Goal: Task Accomplishment & Management: Complete application form

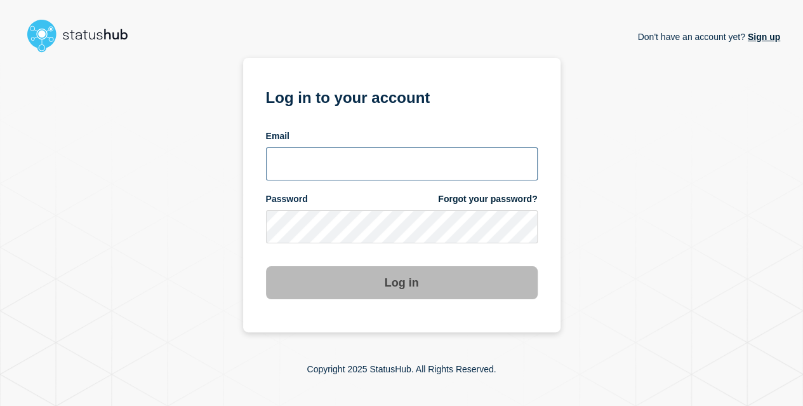
type input "yoko@stibosystems.com"
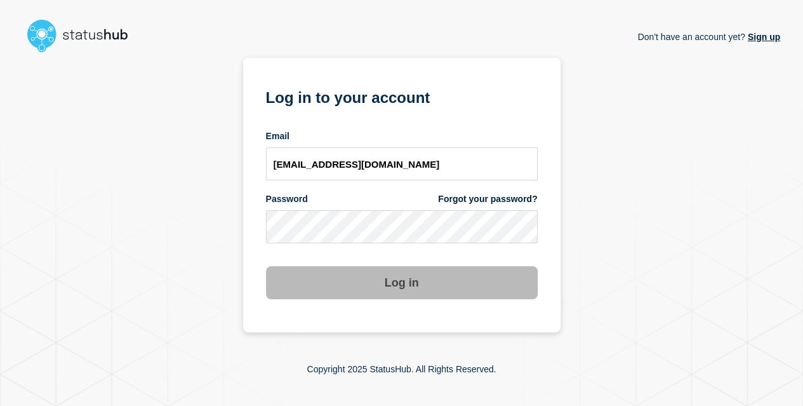
click at [760, 277] on div "Don't have an account yet? Sign up Log in to your account Email yoko@stibosyste…" at bounding box center [401, 195] width 757 height 274
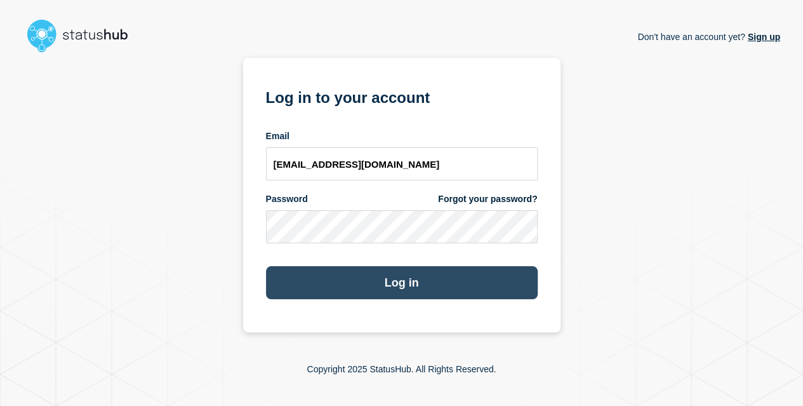
click at [508, 284] on button "Log in" at bounding box center [402, 282] width 272 height 33
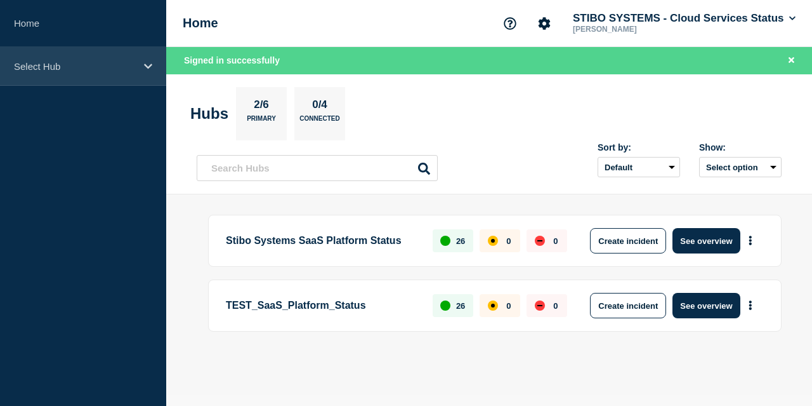
click at [102, 67] on p "Select Hub" at bounding box center [75, 66] width 122 height 11
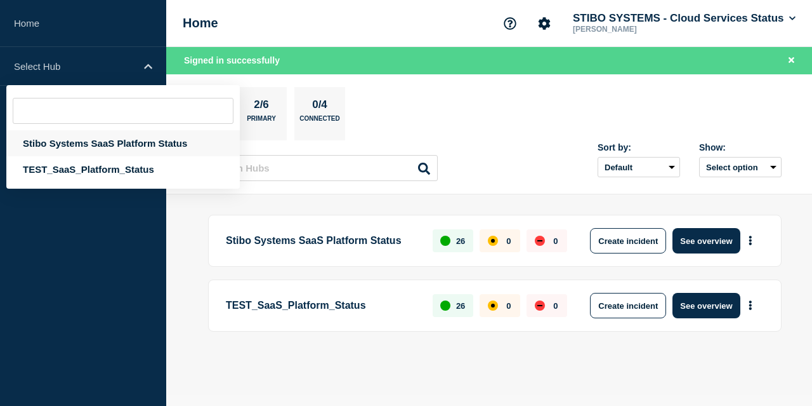
click at [92, 143] on div "Stibo Systems SaaS Platform Status" at bounding box center [123, 143] width 234 height 26
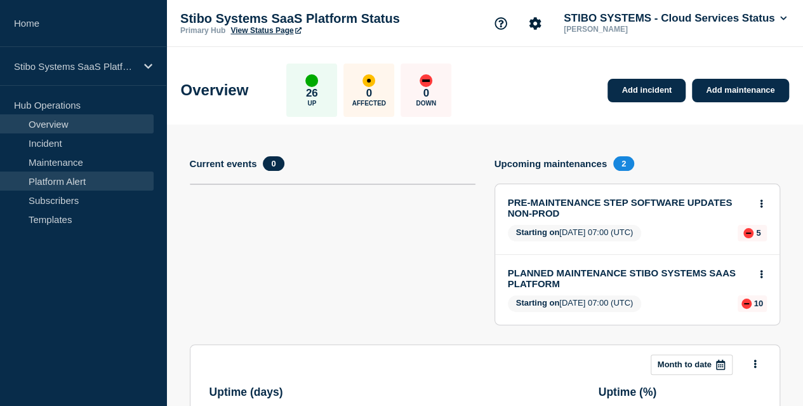
click at [85, 180] on link "Platform Alert" at bounding box center [77, 180] width 154 height 19
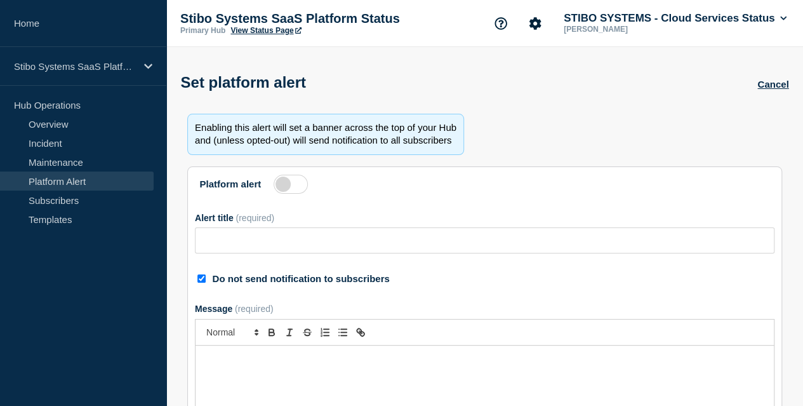
type input "TLS 1.3 Is Now Supported – TLS 1.2 Support Ending by [DATE]"
checkbox input "true"
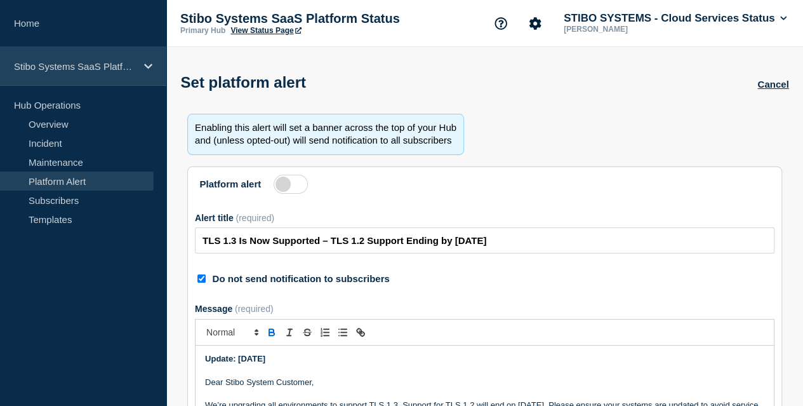
click at [135, 69] on p "Stibo Systems SaaS Platform Status" at bounding box center [75, 66] width 122 height 11
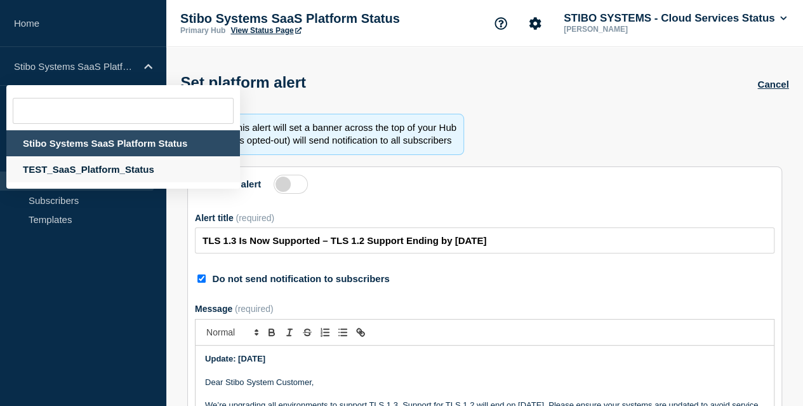
click at [91, 168] on div "TEST_SaaS_Platform_Status" at bounding box center [123, 169] width 234 height 26
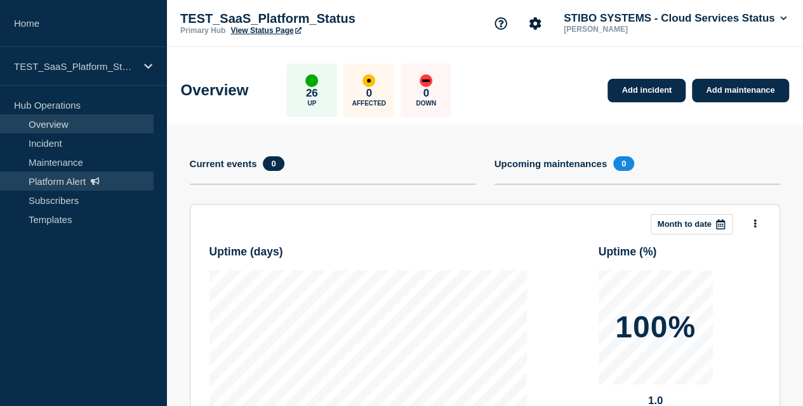
click at [71, 182] on link "Platform Alert" at bounding box center [77, 180] width 154 height 19
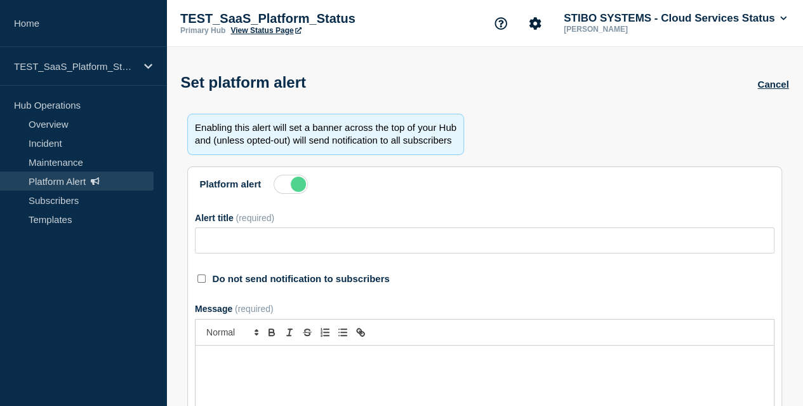
type input "Action Required: Update IP Whitelisting Before STEP Maintenance on [DATE]"
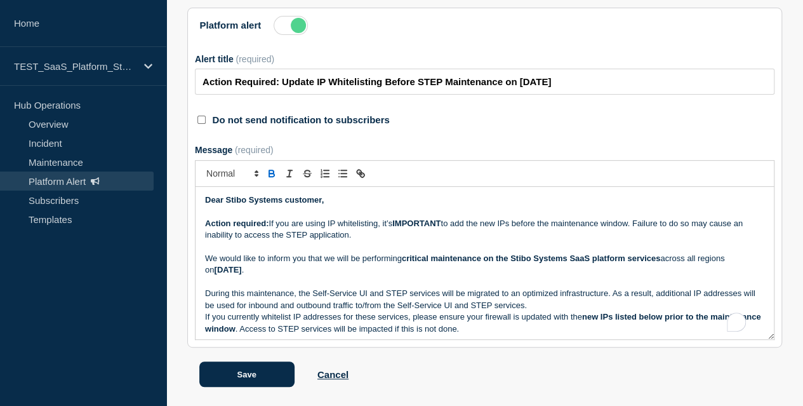
scroll to position [177, 0]
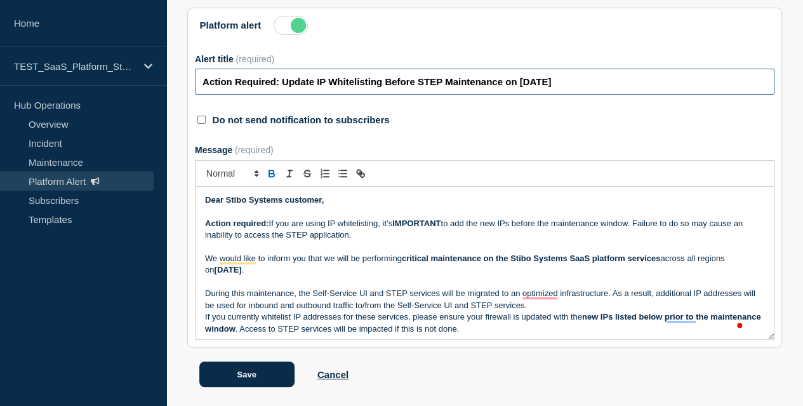
click at [445, 95] on input "Action Required: Update IP Whitelisting Before STEP Maintenance on [DATE]" at bounding box center [484, 82] width 579 height 26
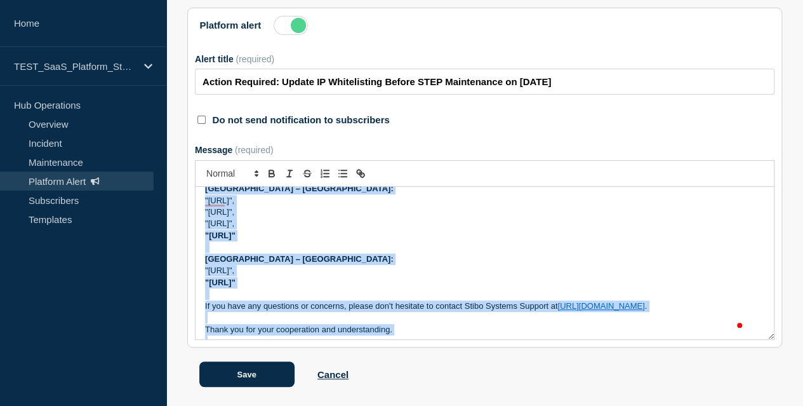
scroll to position [460, 0]
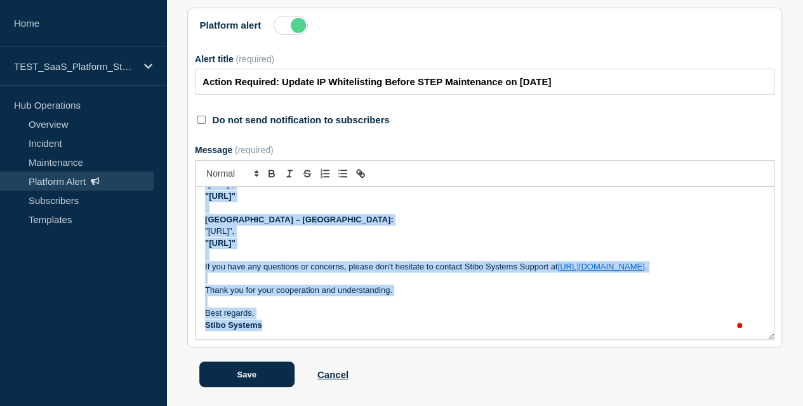
drag, startPoint x: 211, startPoint y: 218, endPoint x: 376, endPoint y: 371, distance: 225.4
click at [376, 347] on section "Platform alert Alert title (required) Action Required: Update IP Whitelisting B…" at bounding box center [484, 178] width 595 height 340
copy div "Lore Ipsum Dolorsi ametcons, Adipis elitsedd: Ei tem inc utlab ET doloremagnaa,…"
click at [464, 237] on p ""[URL]"," at bounding box center [484, 230] width 559 height 11
copy div "Lore Ipsum Dolorsi ametcons, Adipis elitsedd: Ei tem inc utlab ET doloremagnaa,…"
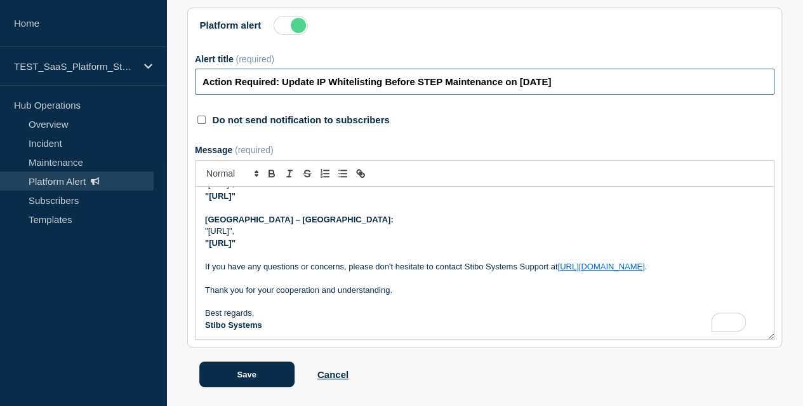
click at [453, 95] on input "Action Required: Update IP Whitelisting Before STEP Maintenance on [DATE]" at bounding box center [484, 82] width 579 height 26
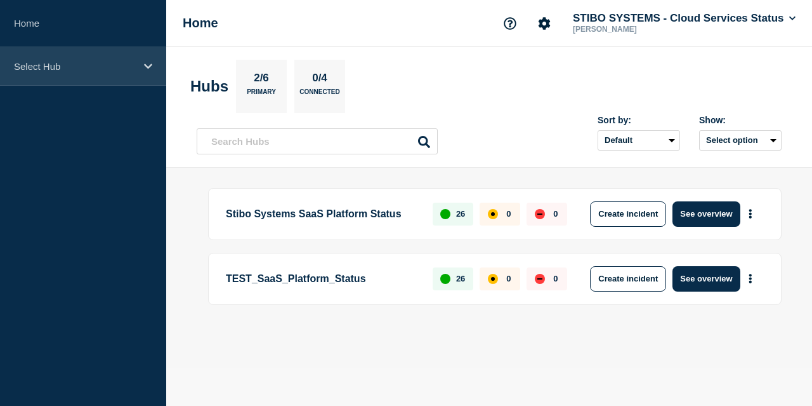
click at [74, 58] on div "Select Hub" at bounding box center [83, 66] width 166 height 39
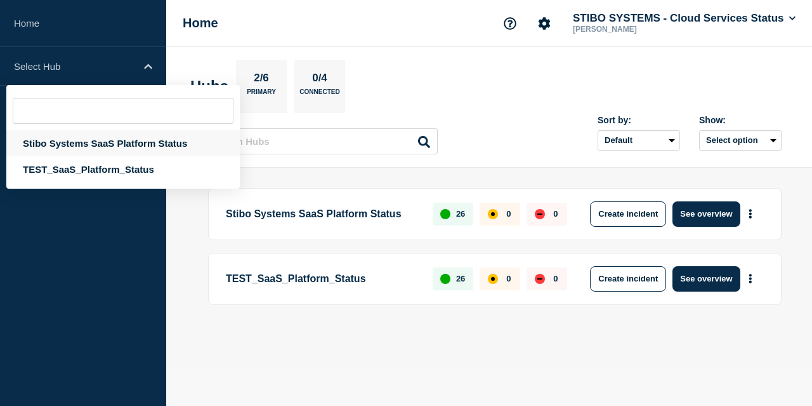
click at [86, 142] on div "Stibo Systems SaaS Platform Status" at bounding box center [123, 143] width 234 height 26
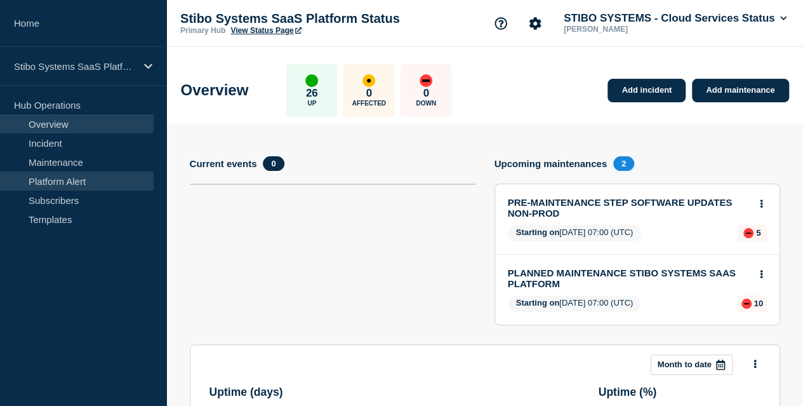
click at [75, 174] on link "Platform Alert" at bounding box center [77, 180] width 154 height 19
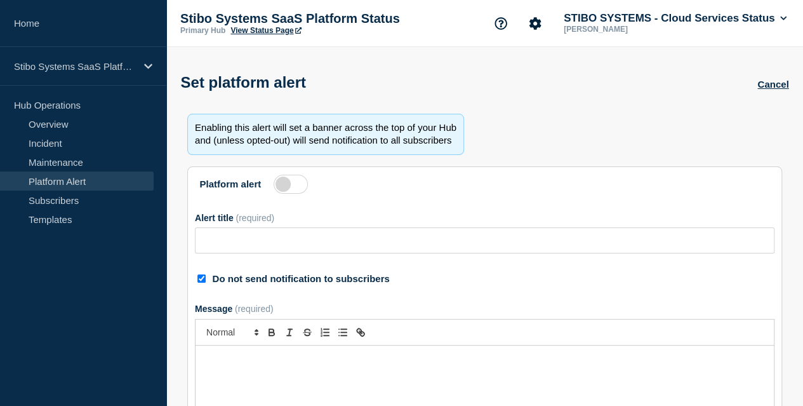
type input "TLS 1.3 Is Now Supported – TLS 1.2 Support Ending by [DATE]"
checkbox input "true"
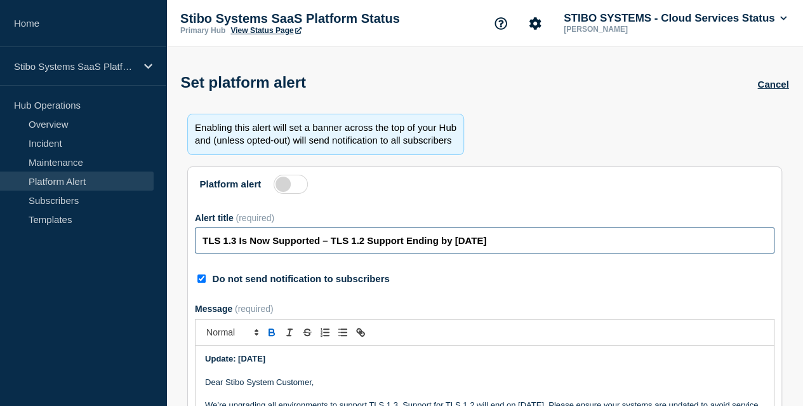
click at [324, 253] on input "TLS 1.3 Is Now Supported – TLS 1.2 Support Ending by [DATE]" at bounding box center [484, 240] width 579 height 26
paste input "Action Required: Update IP Whitelisting Before STEP Maintenance on November 2"
type input "Action Required: Update IP Whitelisting Before STEP Maintenance on [DATE]"
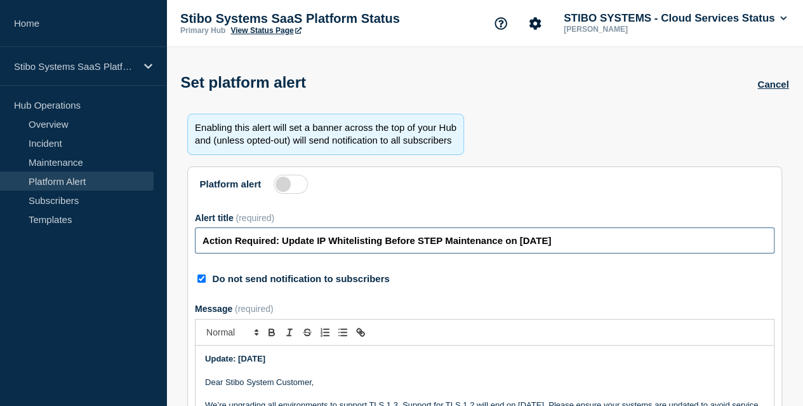
click at [215, 253] on input "Action Required: Update IP Whitelisting Before STEP Maintenance on [DATE]" at bounding box center [484, 240] width 579 height 26
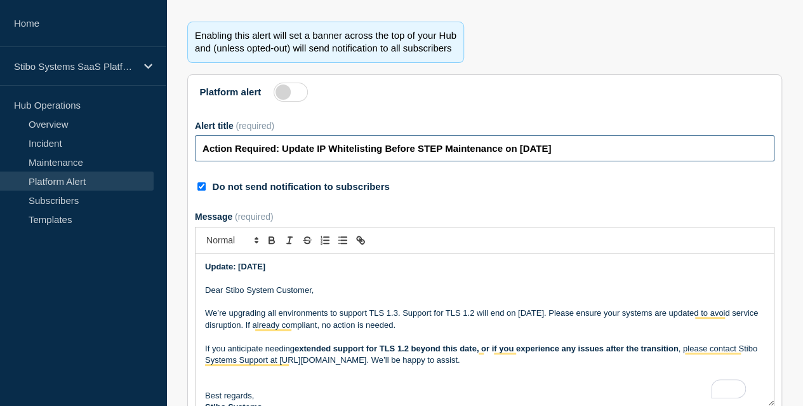
scroll to position [98, 0]
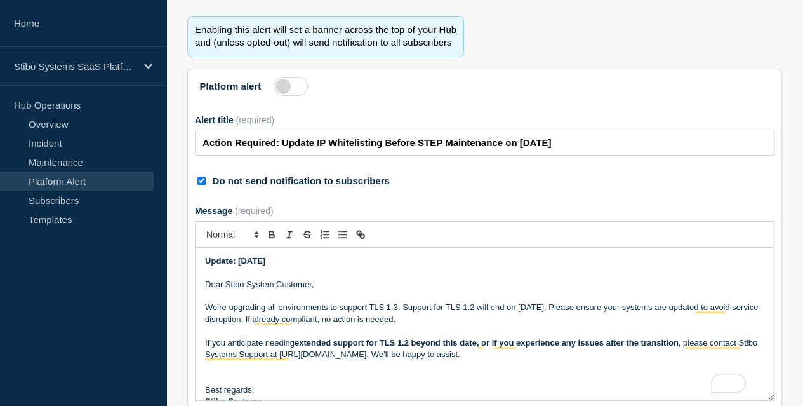
click at [362, 278] on p "To enrich screen reader interactions, please activate Accessibility in Grammarl…" at bounding box center [484, 272] width 559 height 11
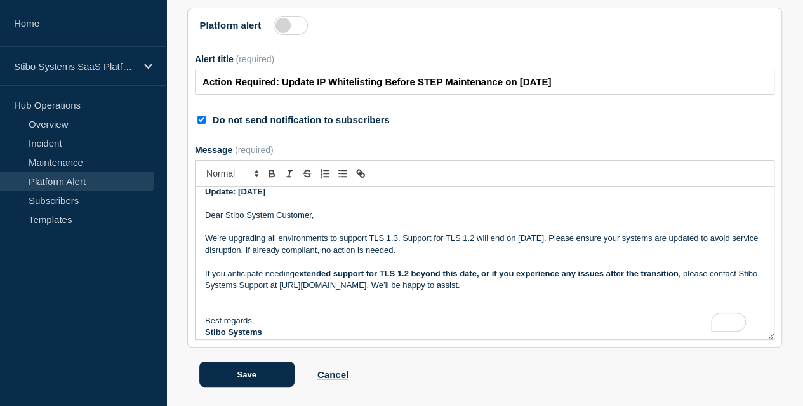
scroll to position [0, 0]
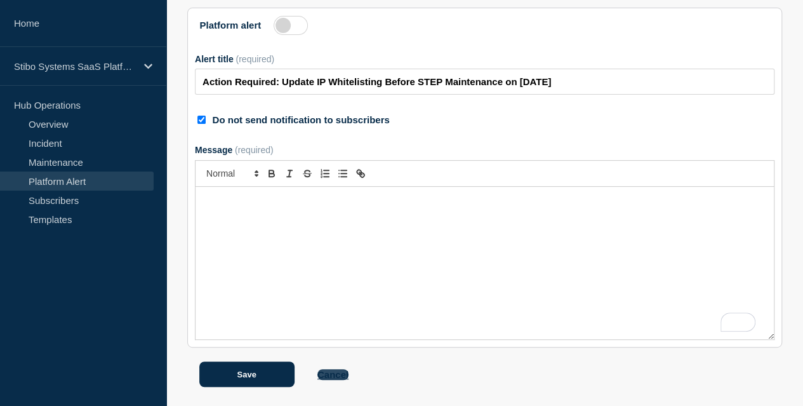
click at [331, 375] on link "Cancel" at bounding box center [332, 374] width 31 height 11
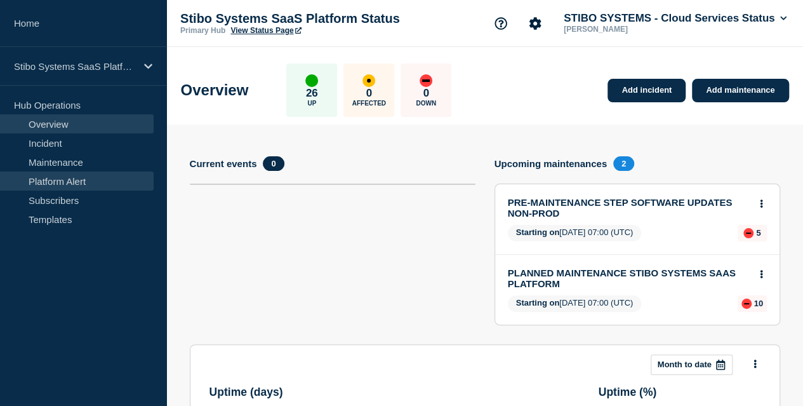
click at [96, 182] on link "Platform Alert" at bounding box center [77, 180] width 154 height 19
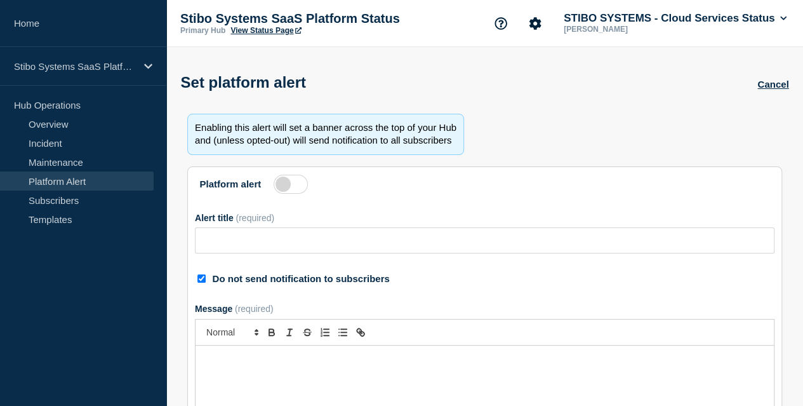
type input "TLS 1.3 Is Now Supported – TLS 1.2 Support Ending by [DATE]"
checkbox input "true"
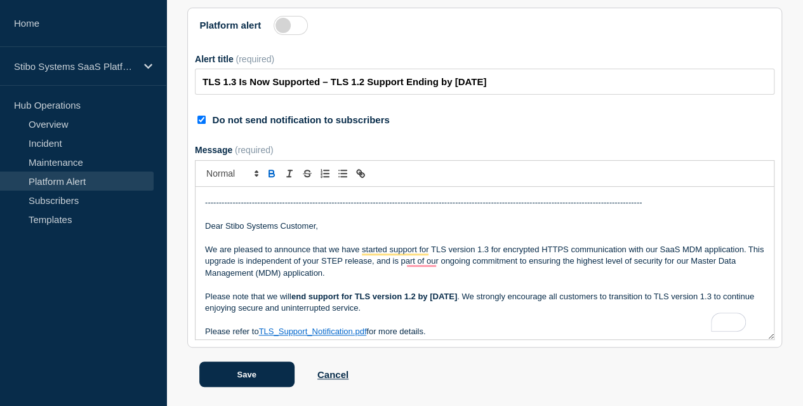
scroll to position [215, 0]
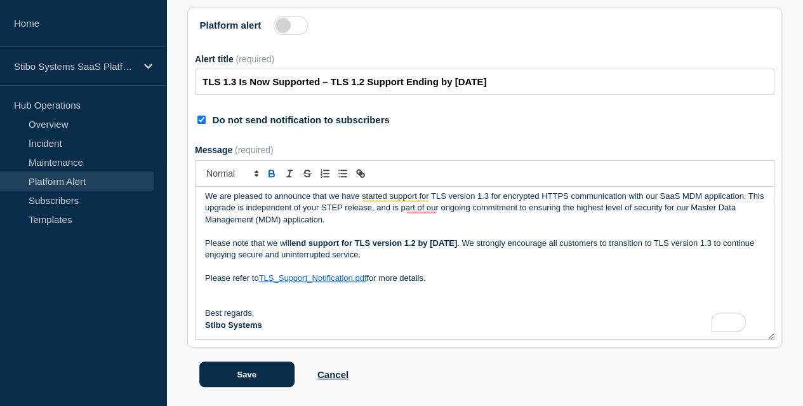
click at [267, 307] on p "Best regards," at bounding box center [484, 312] width 559 height 11
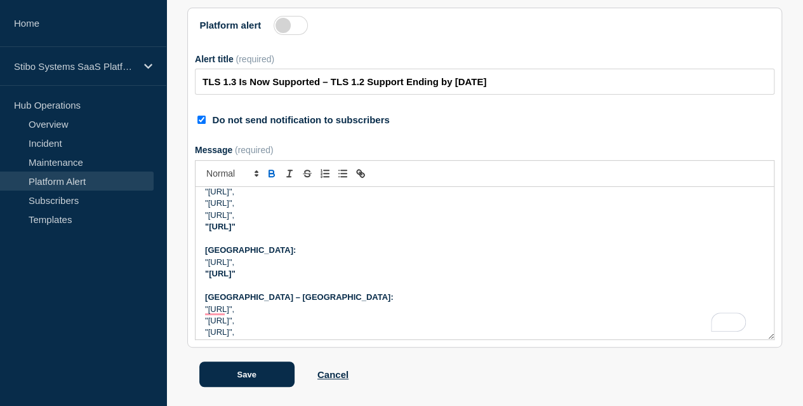
scroll to position [0, 0]
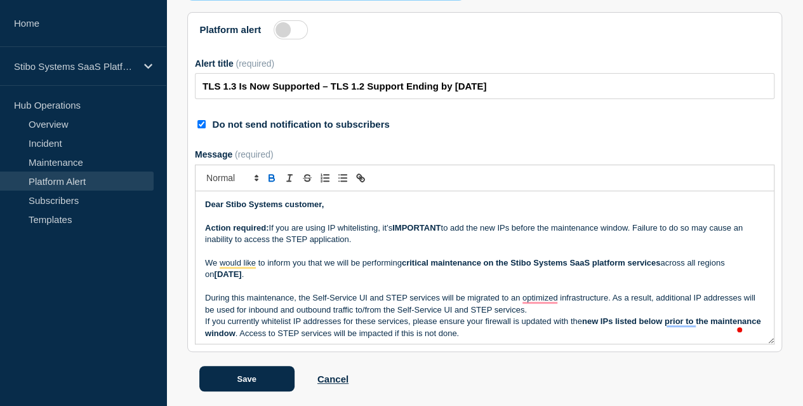
click at [405, 210] on p "Dear Stibo Systems customer," at bounding box center [484, 204] width 559 height 11
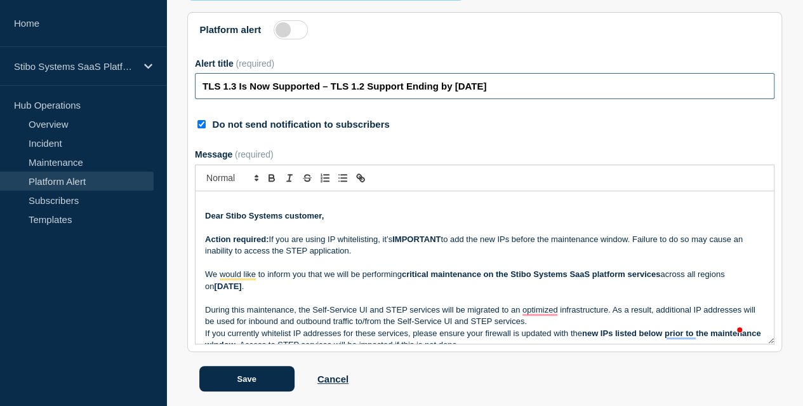
click at [459, 99] on input "TLS 1.3 Is Now Supported – TLS 1.2 Support Ending by [DATE]" at bounding box center [484, 86] width 579 height 26
paste input "Action Required: Update IP Whitelisting Before STEP Maintenance on November 2"
type input "Action Required: Update IP Whitelisting Before STEP Maintenance on [DATE]"
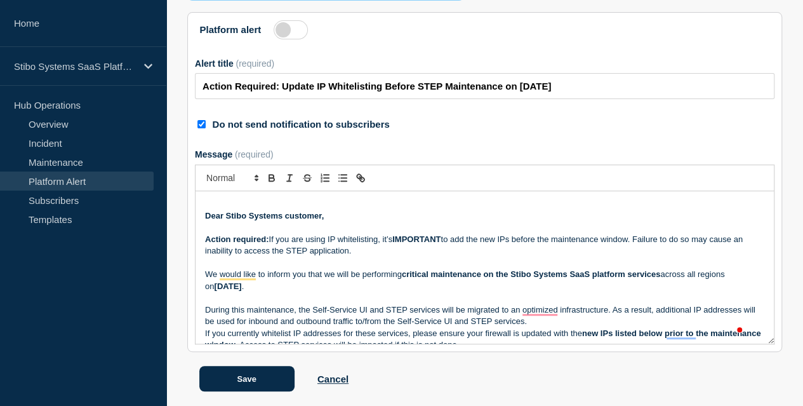
click at [206, 128] on input "Do not send notification to subscribers" at bounding box center [201, 124] width 8 height 8
checkbox input "false"
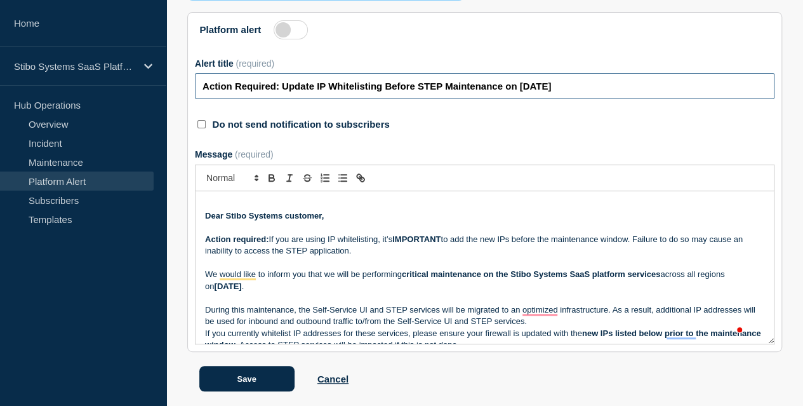
click at [215, 99] on input "Action Required: Update IP Whitelisting Before STEP Maintenance on [DATE]" at bounding box center [484, 86] width 579 height 26
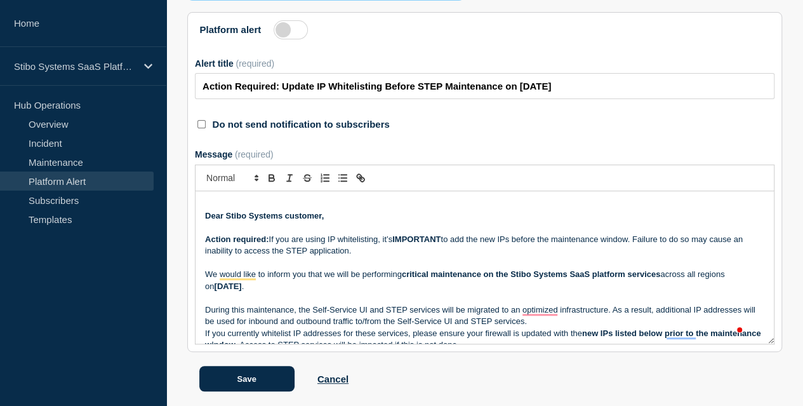
click at [294, 39] on label at bounding box center [291, 29] width 34 height 19
click at [0, 0] on input "Platform alert" at bounding box center [0, 0] width 0 height 0
click at [452, 131] on div "Platform alert Alert title (required) Action Required: Update IP Whitelisting B…" at bounding box center [484, 75] width 579 height 110
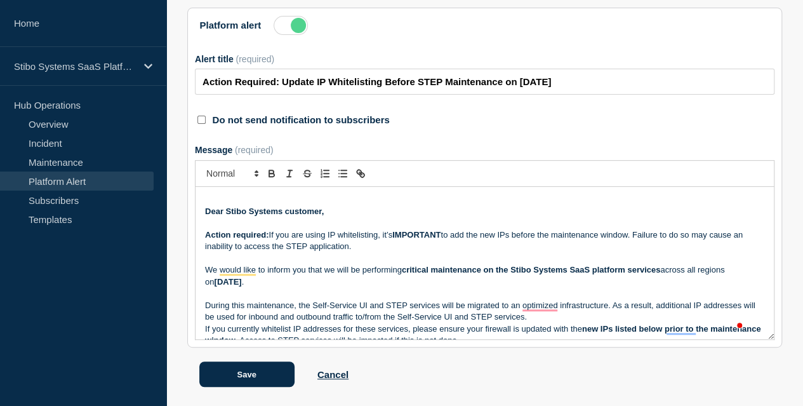
scroll to position [201, 0]
click at [396, 208] on p "Dear Stibo Systems customer," at bounding box center [484, 211] width 559 height 11
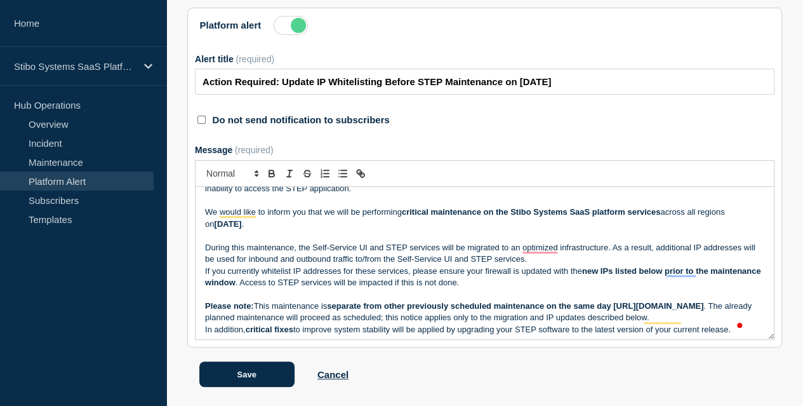
scroll to position [70, 0]
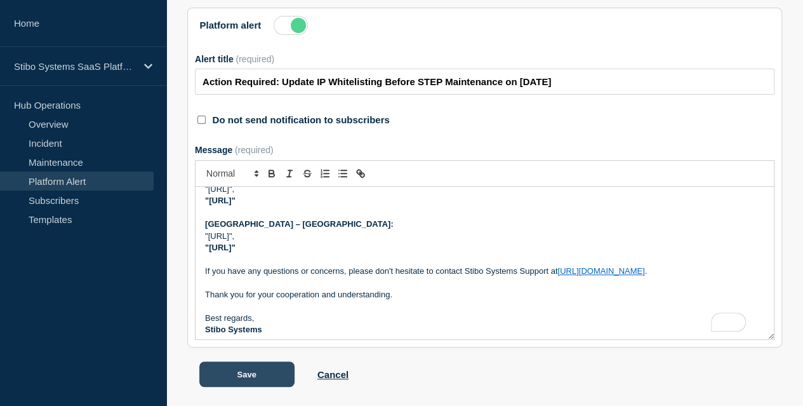
click at [237, 374] on button "Save" at bounding box center [246, 373] width 95 height 25
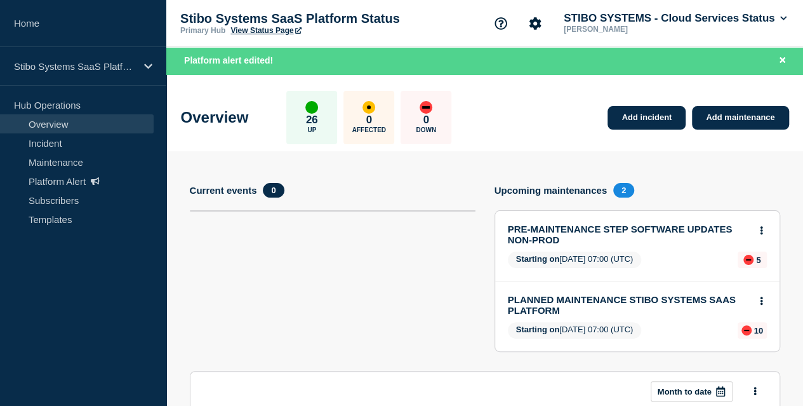
click at [279, 31] on link "View Status Page" at bounding box center [265, 30] width 70 height 9
